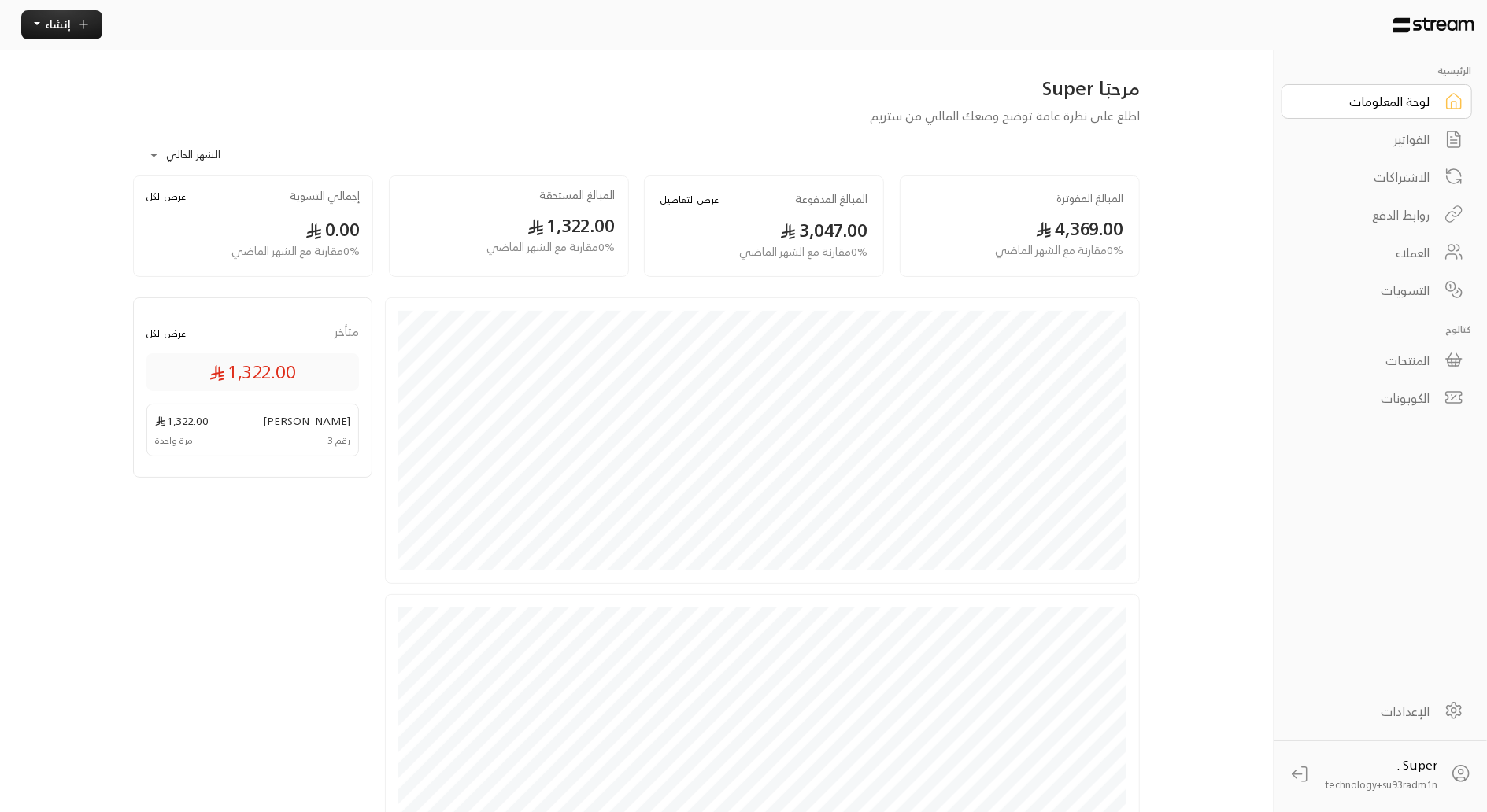
click at [1395, 142] on div "الفواتير" at bounding box center [1367, 140] width 127 height 19
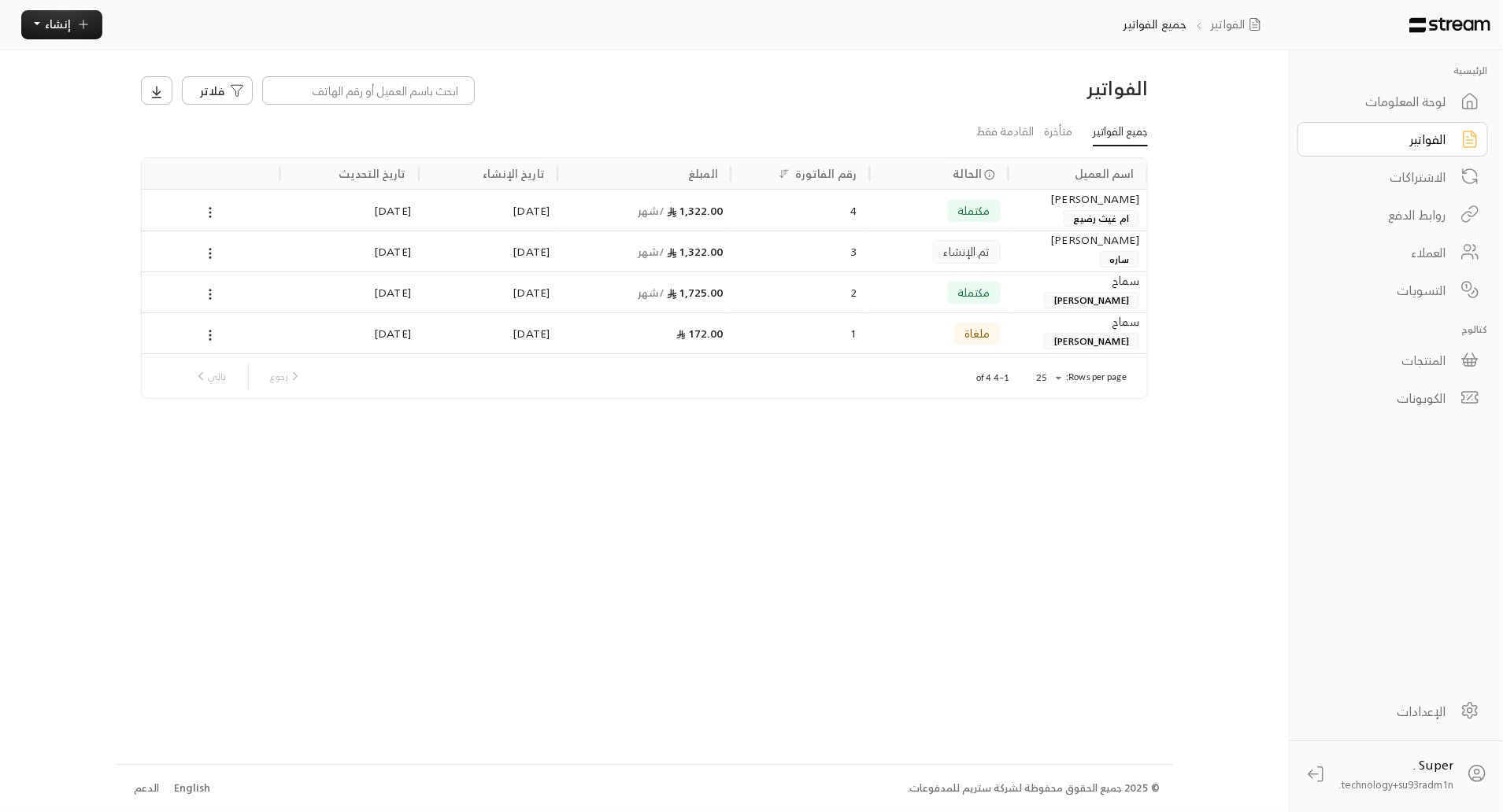
click at [1035, 205] on div "[PERSON_NAME]" at bounding box center [1078, 199] width 123 height 18
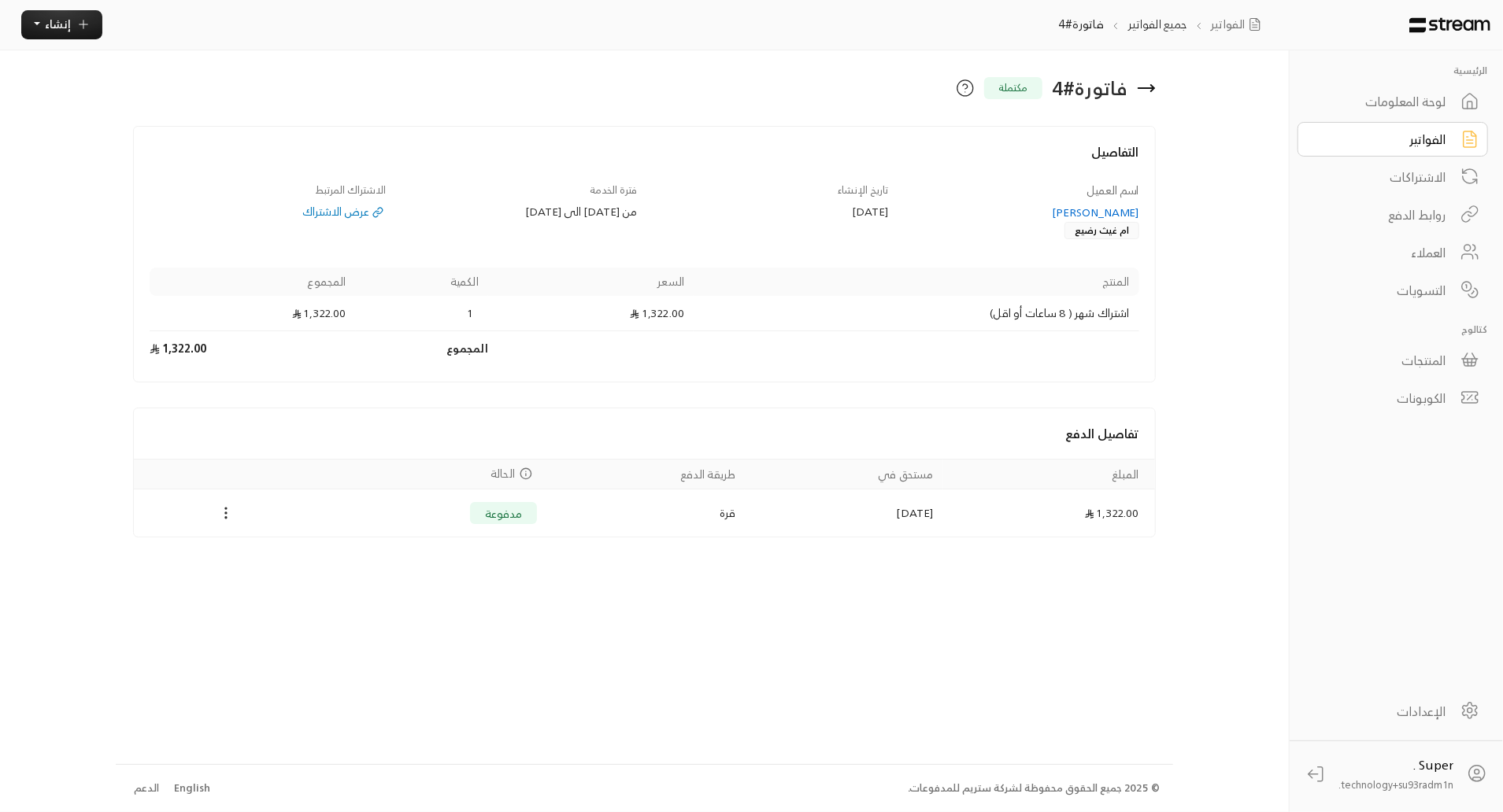
click at [1435, 243] on div "العملاء" at bounding box center [1382, 253] width 127 height 19
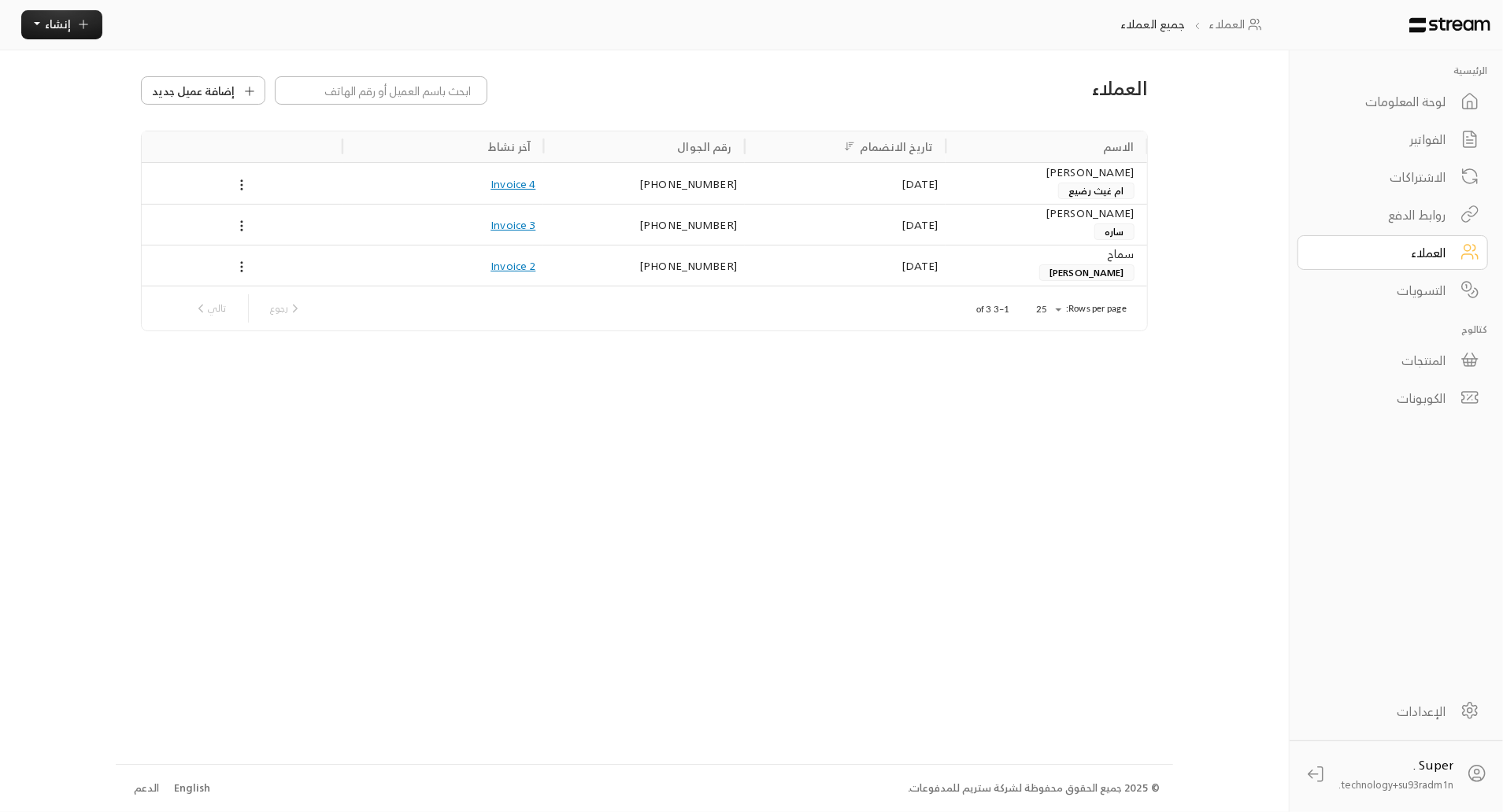
click at [1408, 136] on div "الفواتير" at bounding box center [1382, 140] width 127 height 19
